Goal: Task Accomplishment & Management: Use online tool/utility

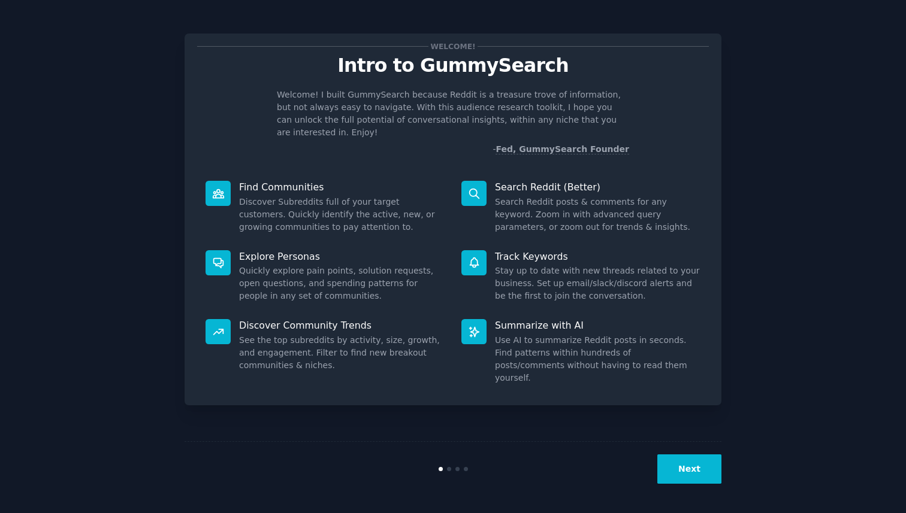
click at [697, 470] on button "Next" at bounding box center [689, 469] width 64 height 29
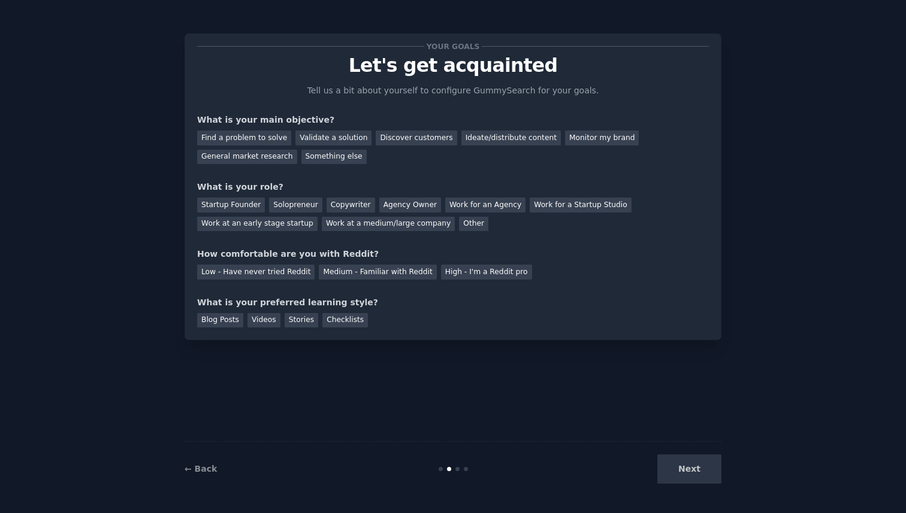
click at [697, 470] on div "Next" at bounding box center [631, 469] width 179 height 29
click at [483, 141] on div "Ideate/distribute content" at bounding box center [510, 138] width 99 height 15
click at [264, 155] on div "General market research" at bounding box center [247, 157] width 100 height 15
click at [337, 201] on div "Copywriter" at bounding box center [351, 205] width 49 height 15
click at [386, 271] on div "Medium - Familiar with Reddit" at bounding box center [377, 272] width 117 height 15
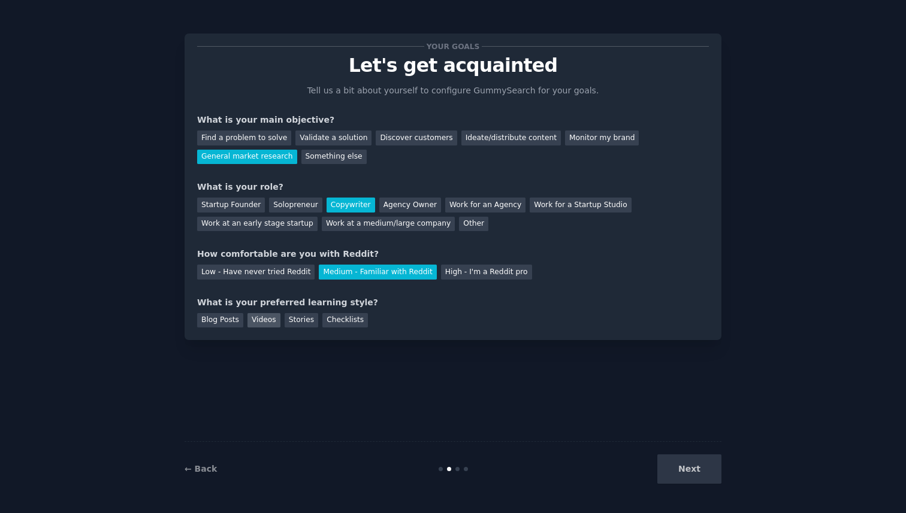
click at [264, 324] on div "Videos" at bounding box center [263, 320] width 33 height 15
click at [692, 472] on button "Next" at bounding box center [689, 469] width 64 height 29
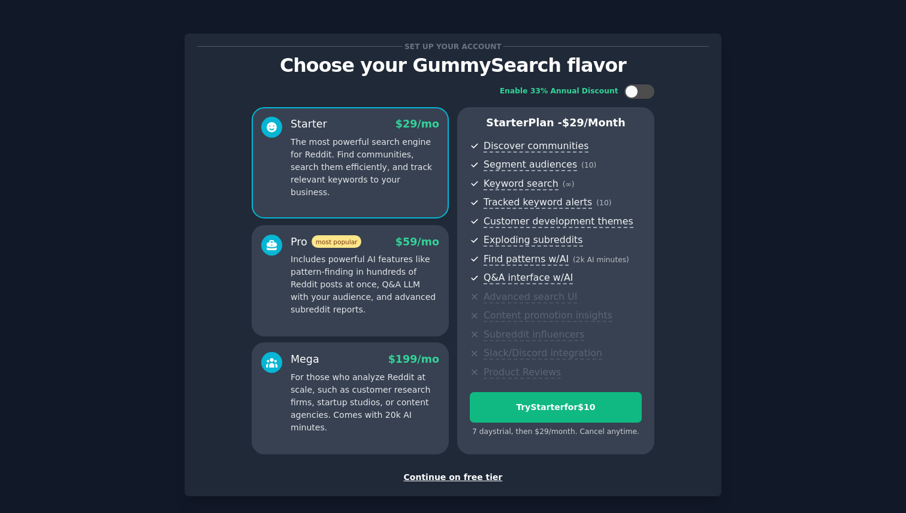
click at [339, 266] on p "Includes powerful AI features like pattern-finding in hundreds of Reddit posts …" at bounding box center [365, 284] width 149 height 63
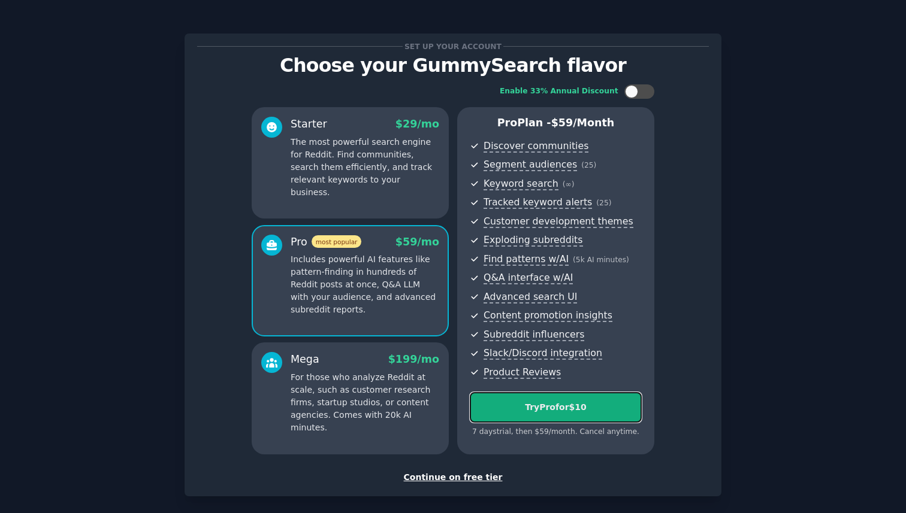
click at [505, 416] on button "Try Pro for $10" at bounding box center [556, 407] width 172 height 31
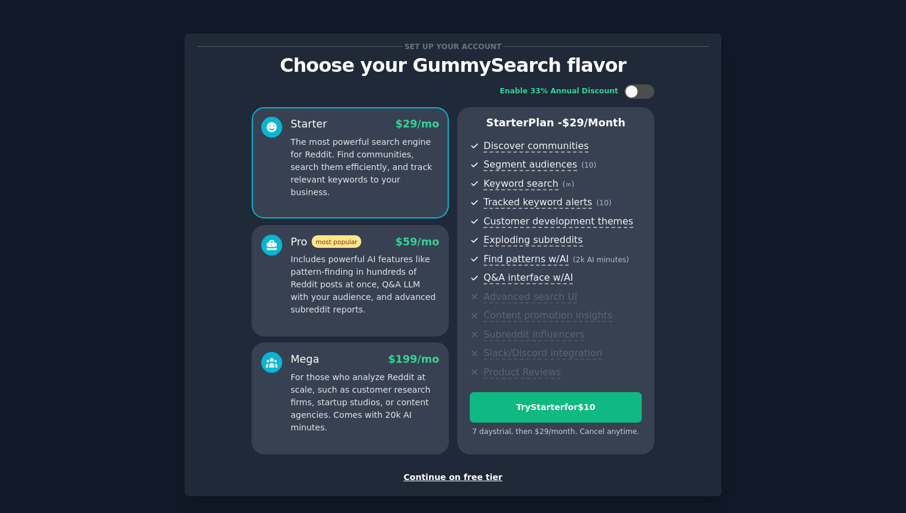
click at [458, 477] on div "Continue on free tier" at bounding box center [453, 478] width 512 height 13
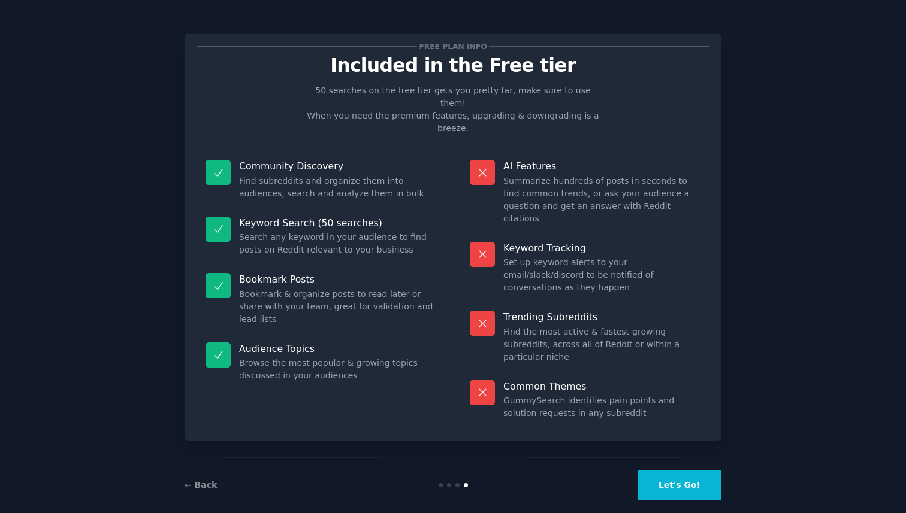
click at [690, 471] on button "Let's Go!" at bounding box center [679, 485] width 84 height 29
